Goal: Transaction & Acquisition: Purchase product/service

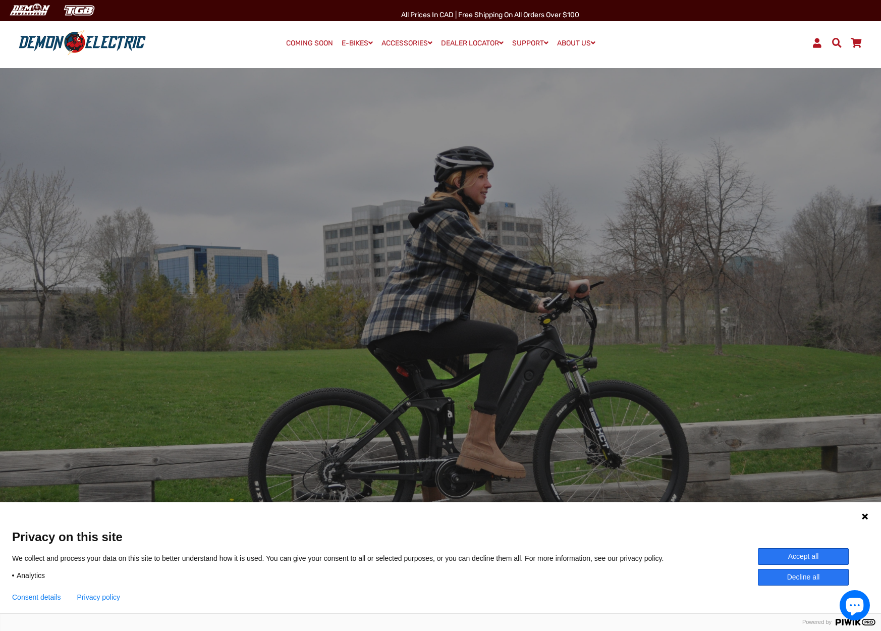
click at [818, 553] on button "Accept all" at bounding box center [803, 556] width 91 height 17
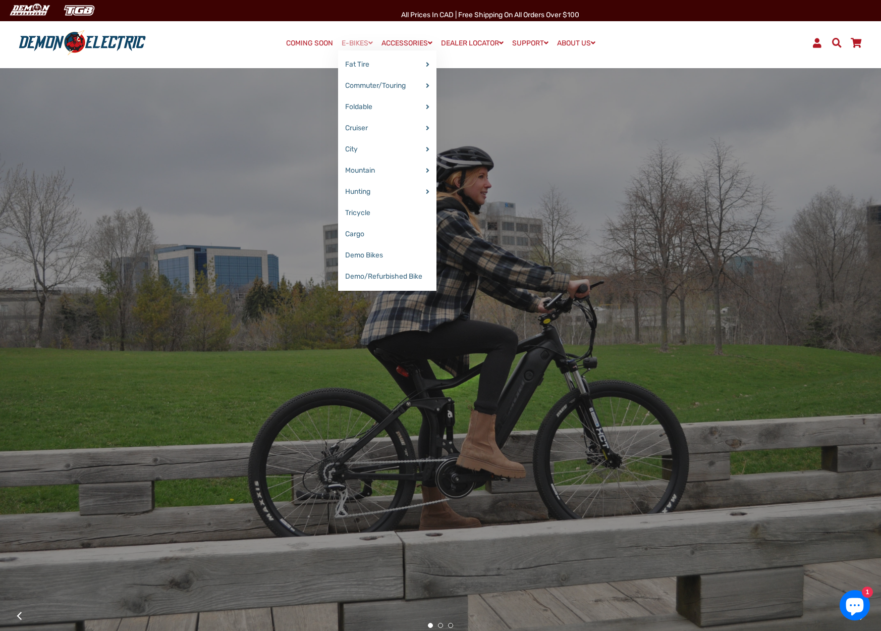
click at [348, 45] on link "E-BIKES" at bounding box center [357, 43] width 38 height 15
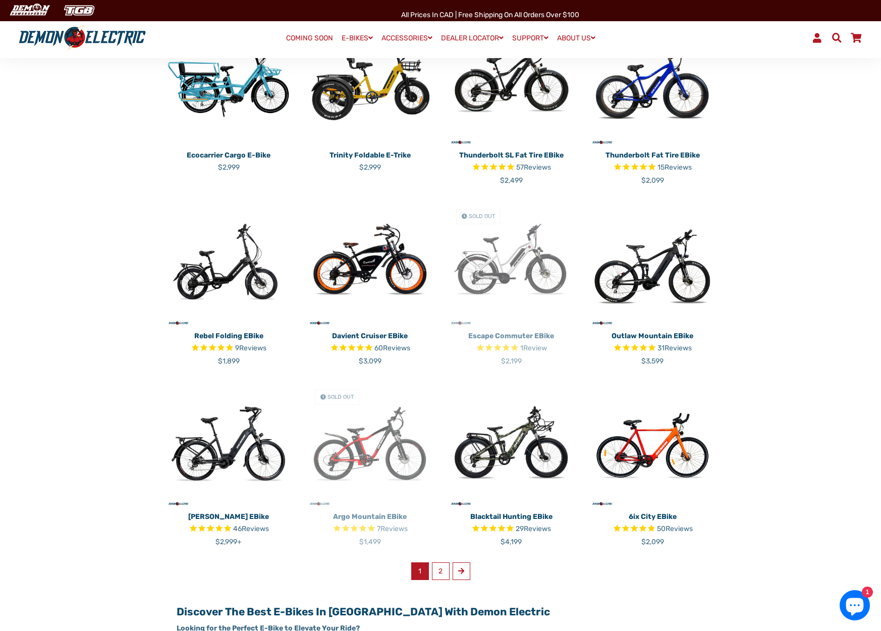
scroll to position [366, 0]
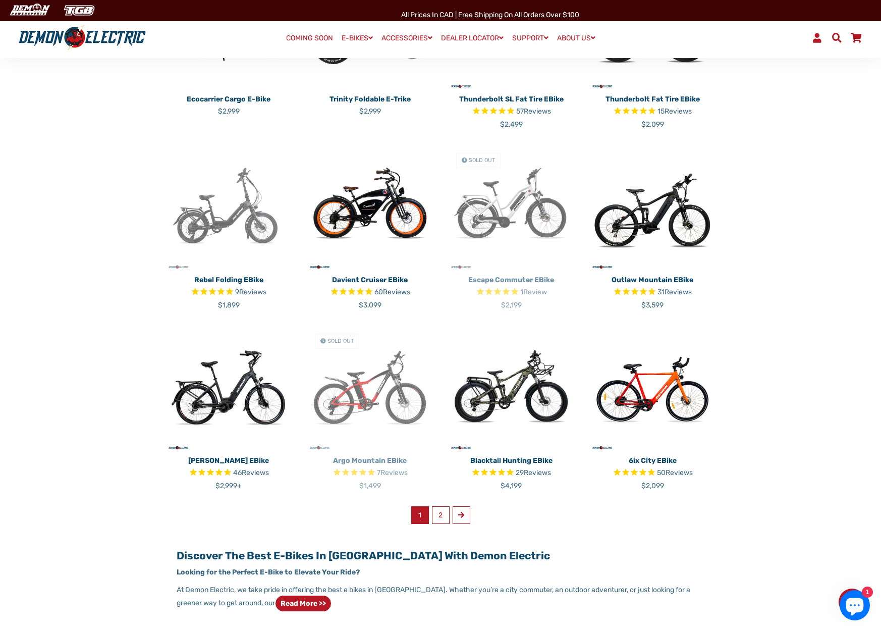
click at [217, 228] on img at bounding box center [228, 208] width 126 height 126
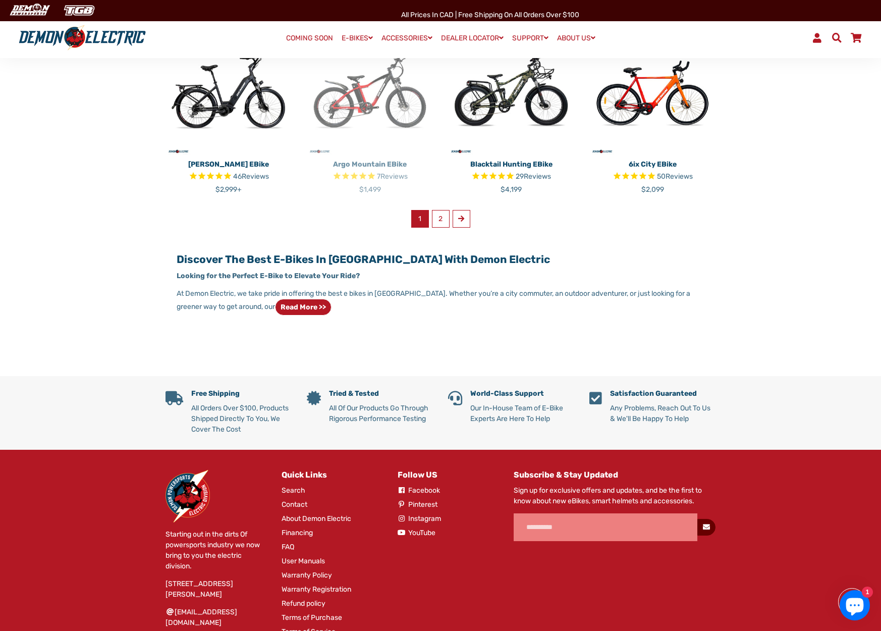
scroll to position [706, 0]
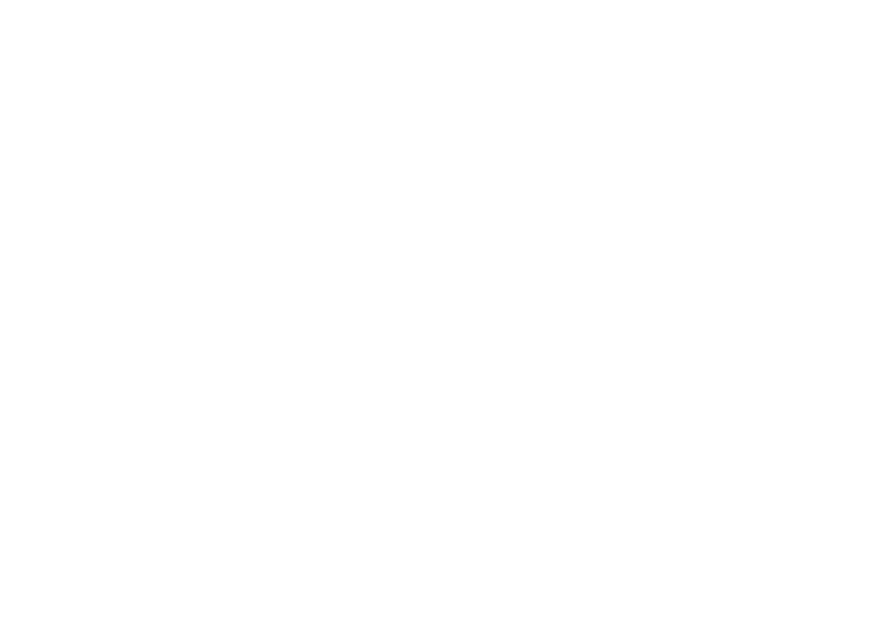
select select "******"
